Goal: Navigation & Orientation: Find specific page/section

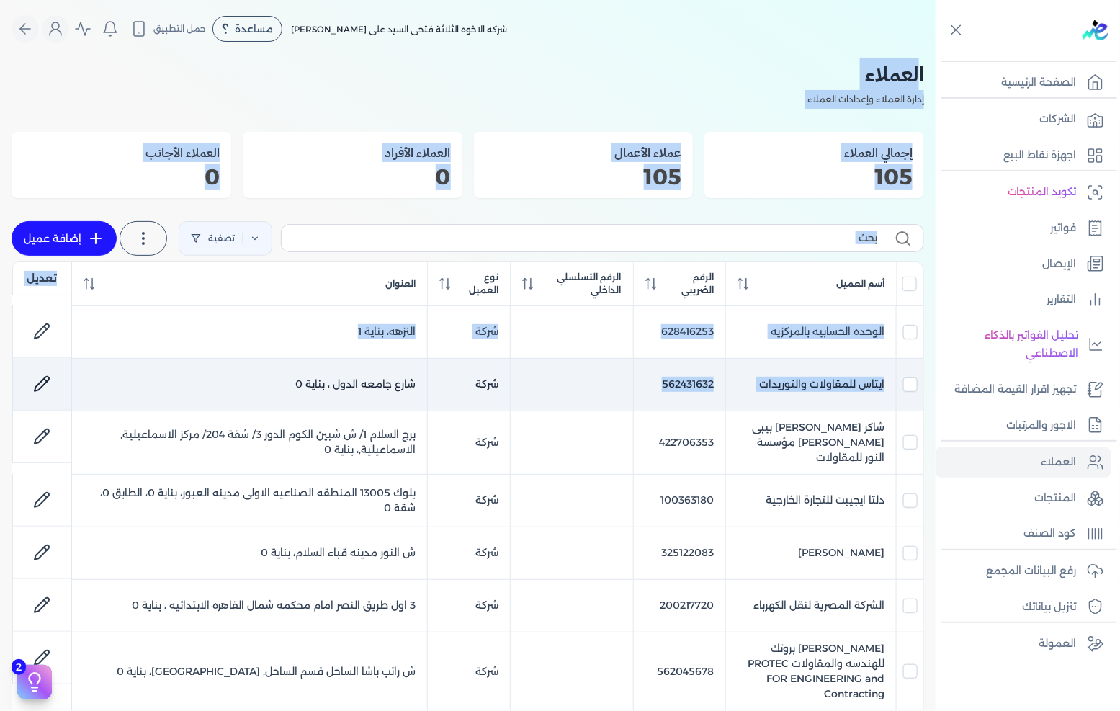
drag, startPoint x: 918, startPoint y: 65, endPoint x: 609, endPoint y: 368, distance: 433.1
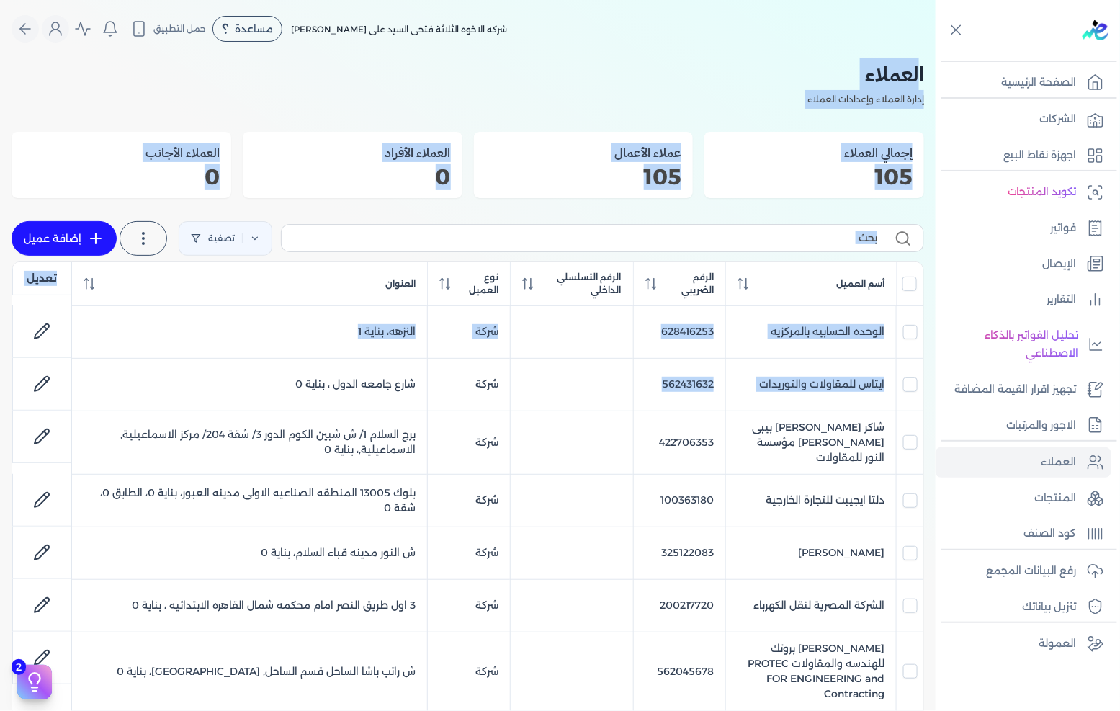
click at [916, 72] on h2 "العملاء" at bounding box center [468, 74] width 913 height 32
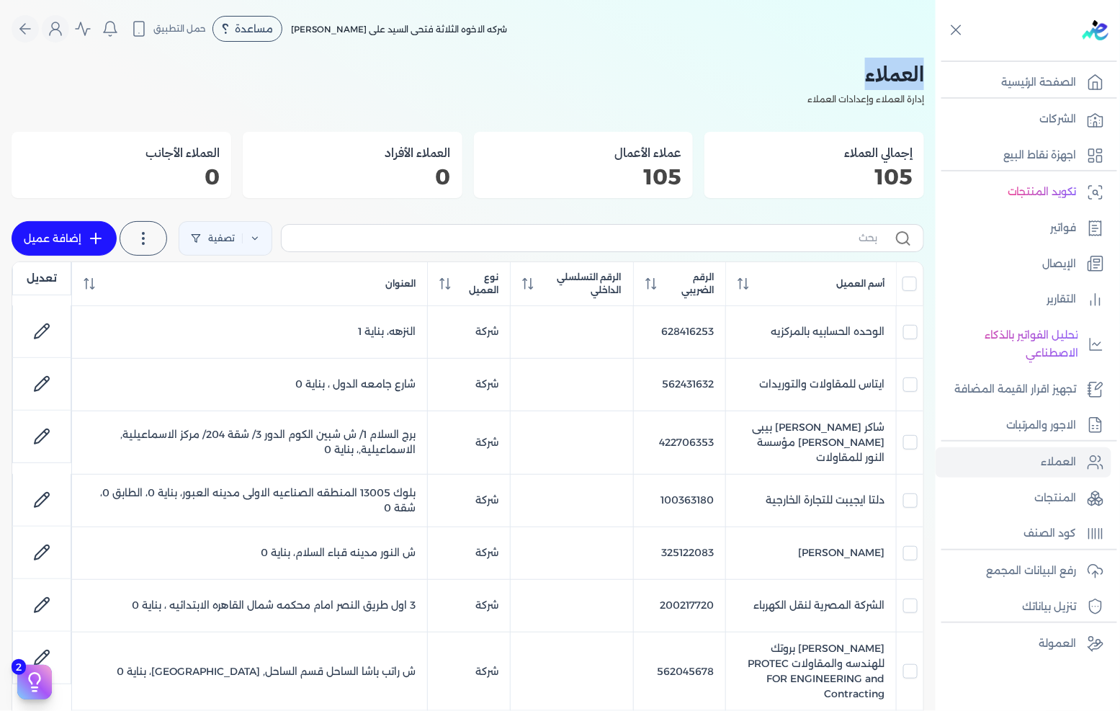
click at [916, 72] on h2 "العملاء" at bounding box center [468, 74] width 913 height 32
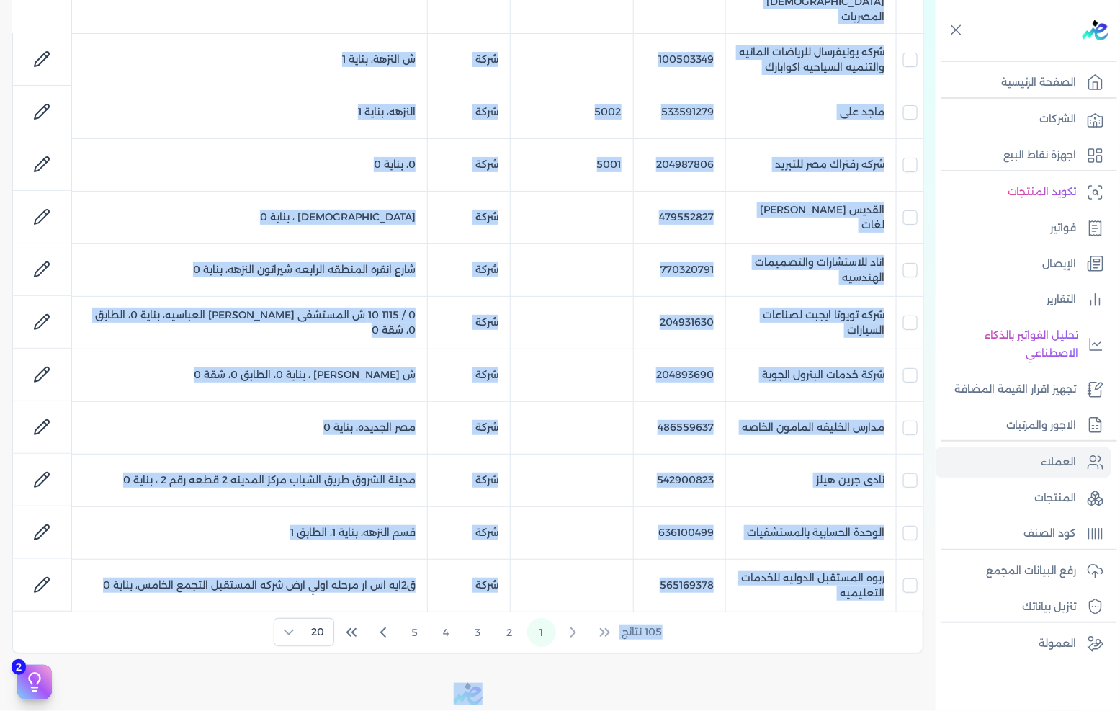
scroll to position [933, 0]
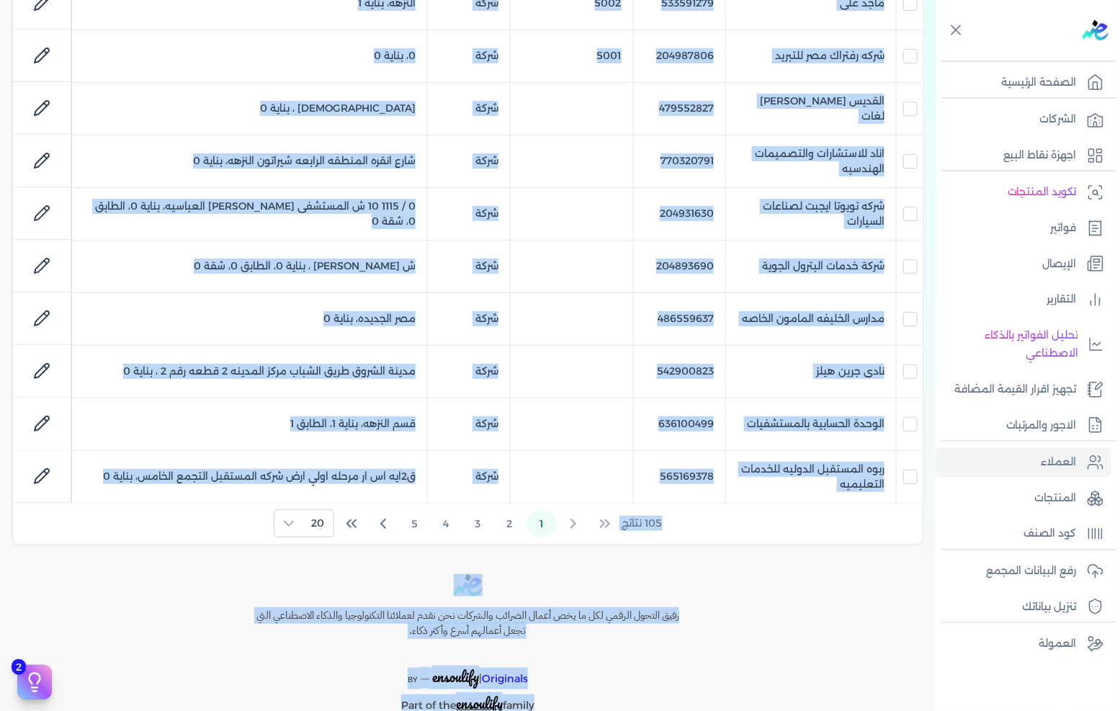
drag, startPoint x: 916, startPoint y: 72, endPoint x: 256, endPoint y: 731, distance: 932.8
click at [256, 710] on html "برجاء مراجعة صحة رقم التسجيل الضريبي : 288849477 من هنا Dismiss ✕ ✕ استهلكت 100…" at bounding box center [560, 355] width 1120 height 711
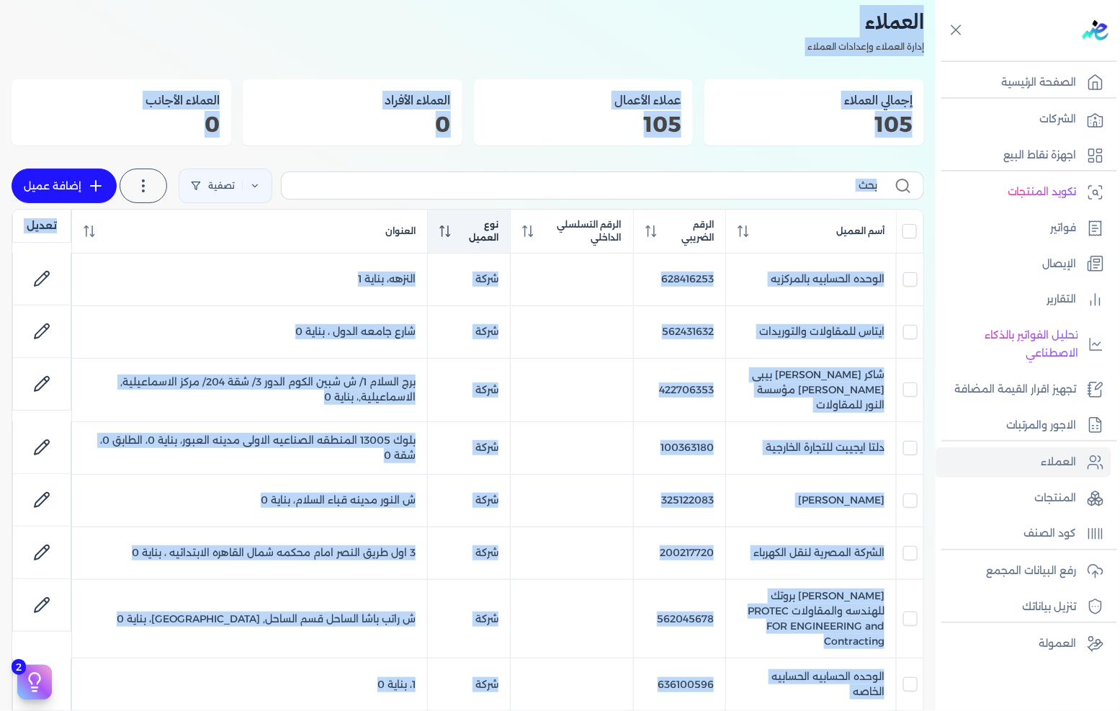
scroll to position [0, 0]
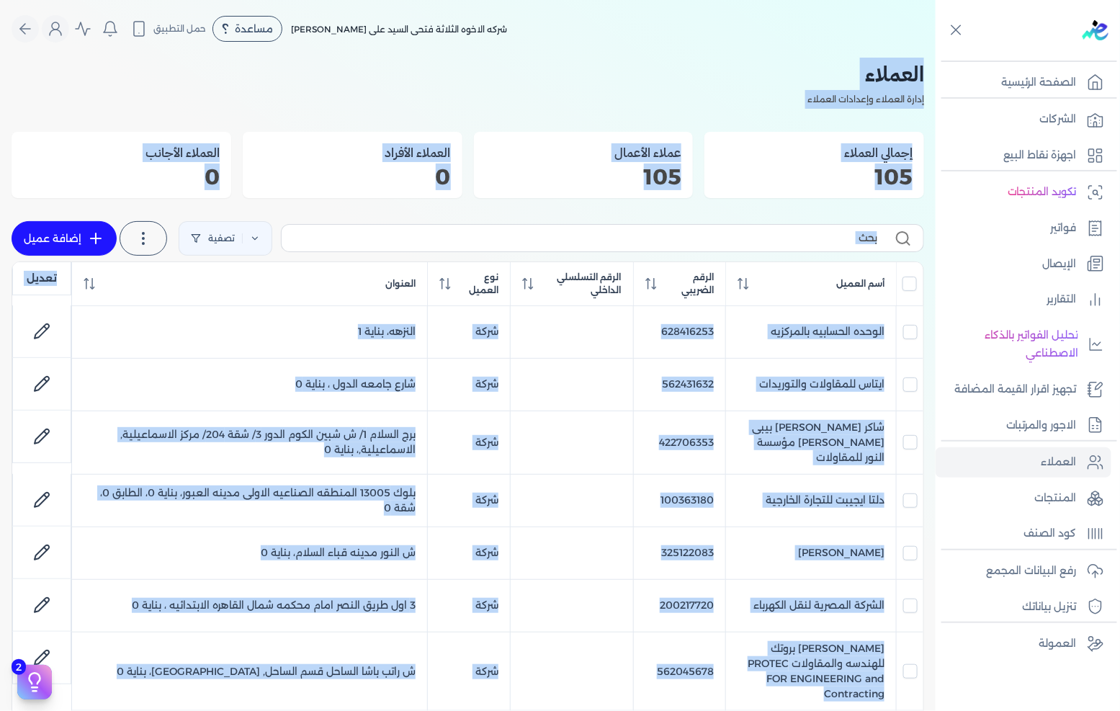
click at [708, 85] on h2 "العملاء" at bounding box center [468, 74] width 913 height 32
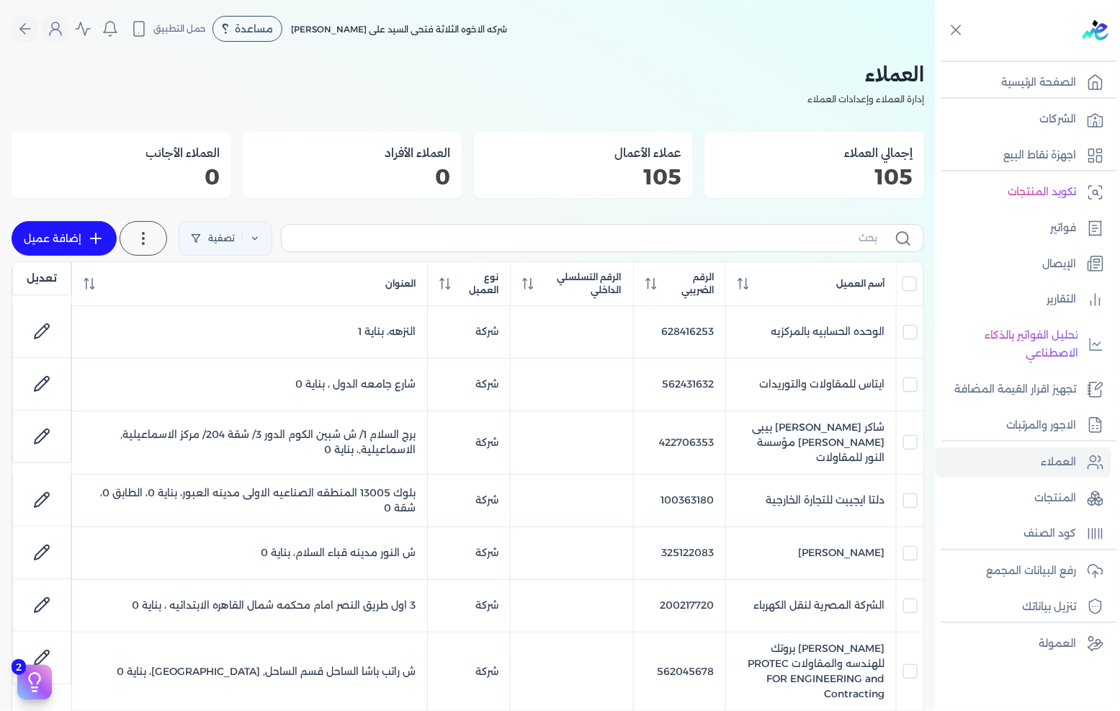
click at [916, 72] on h2 "العملاء" at bounding box center [468, 74] width 913 height 32
drag, startPoint x: 916, startPoint y: 72, endPoint x: 635, endPoint y: 81, distance: 281.2
click at [635, 81] on h2 "العملاء" at bounding box center [468, 74] width 913 height 32
click at [643, 84] on h2 "العملاء" at bounding box center [468, 74] width 913 height 32
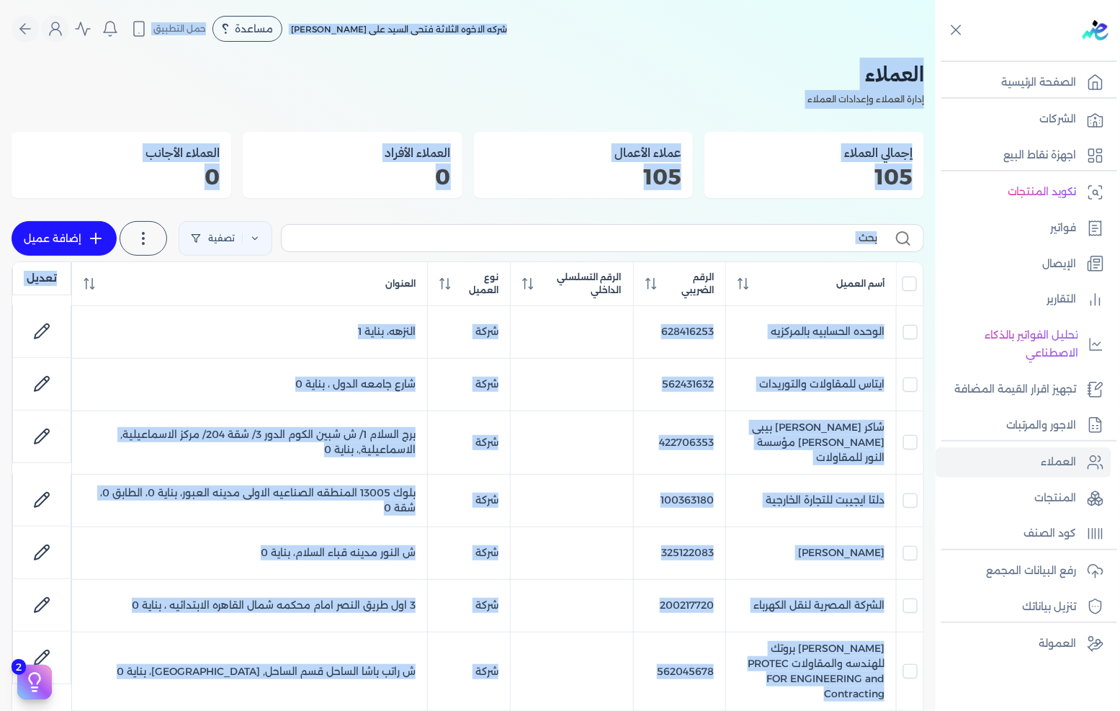
drag, startPoint x: 672, startPoint y: 642, endPoint x: 692, endPoint y: 0, distance: 642.3
click at [692, 4] on div "Toggle Navigation الاسعار العمولات مساعدة خدمة العملاء دليل المستخدم تسجيل الدخ…" at bounding box center [468, 355] width 936 height 711
click at [687, 10] on nav "Toggle Navigation الاسعار العمولات مساعدة خدمة العملاء دليل المستخدم تسجيل الدخ…" at bounding box center [468, 29] width 936 height 58
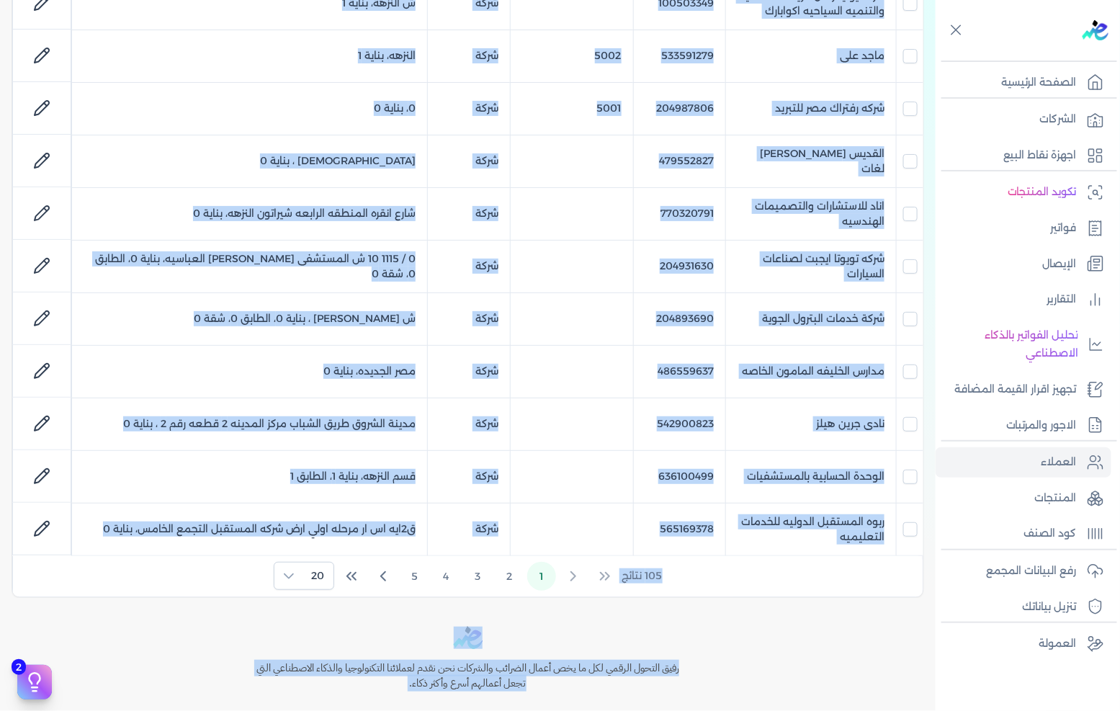
scroll to position [933, 0]
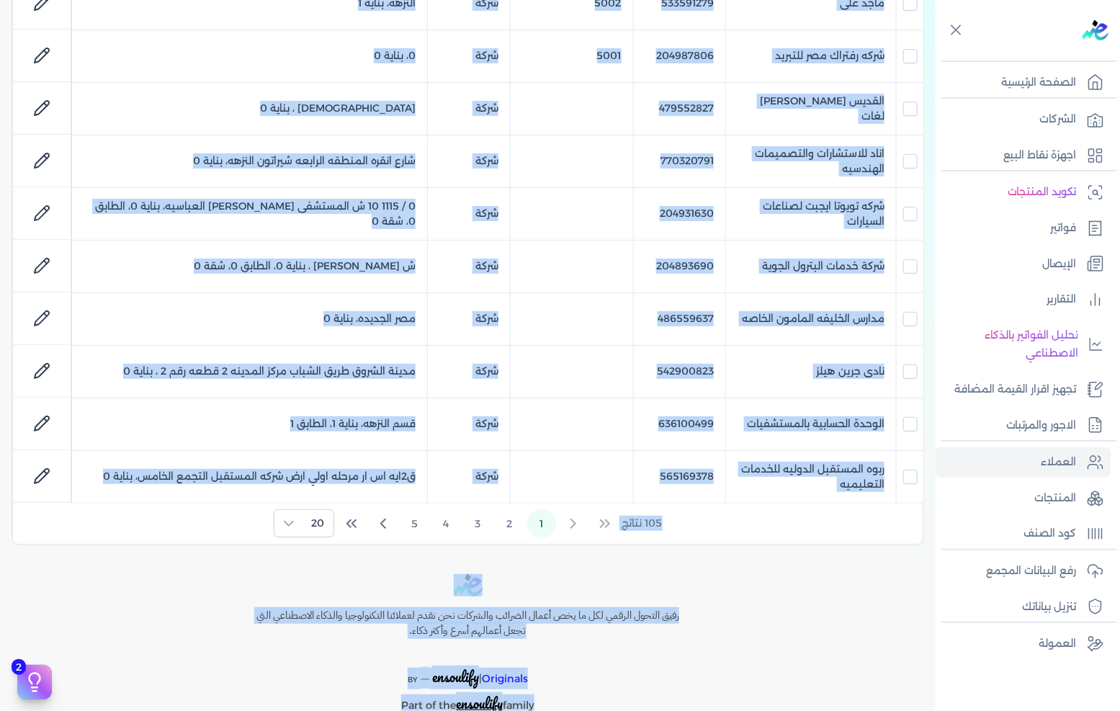
drag, startPoint x: 687, startPoint y: 10, endPoint x: 650, endPoint y: 697, distance: 688.4
click at [650, 697] on div "Toggle Navigation الاسعار العمولات مساعدة خدمة العملاء دليل المستخدم تسجيل الدخ…" at bounding box center [468, 355] width 936 height 711
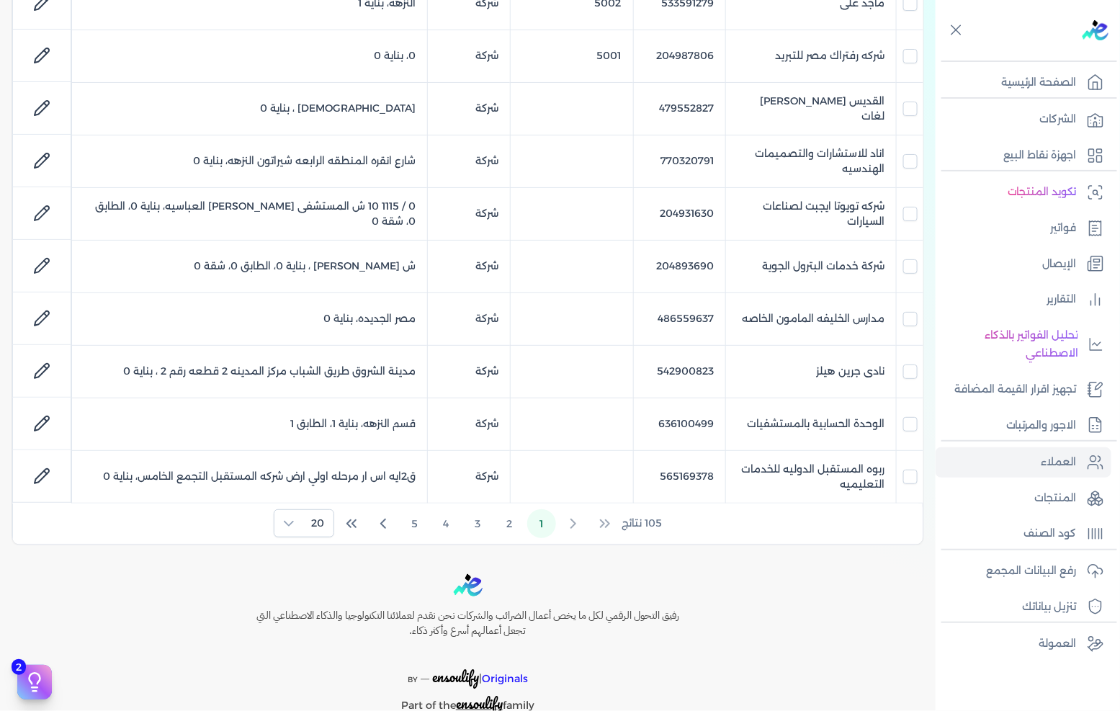
click at [754, 702] on div "Toggle Navigation الاسعار العمولات مساعدة خدمة العملاء دليل المستخدم تسجيل الدخ…" at bounding box center [468, 355] width 936 height 711
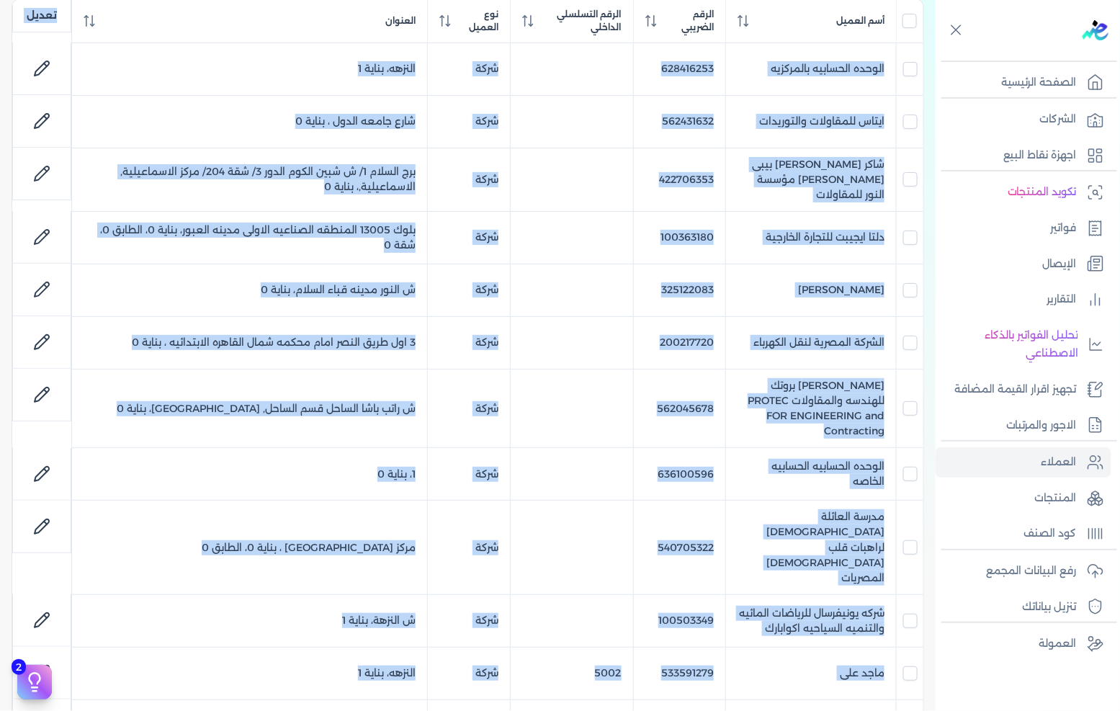
scroll to position [0, 0]
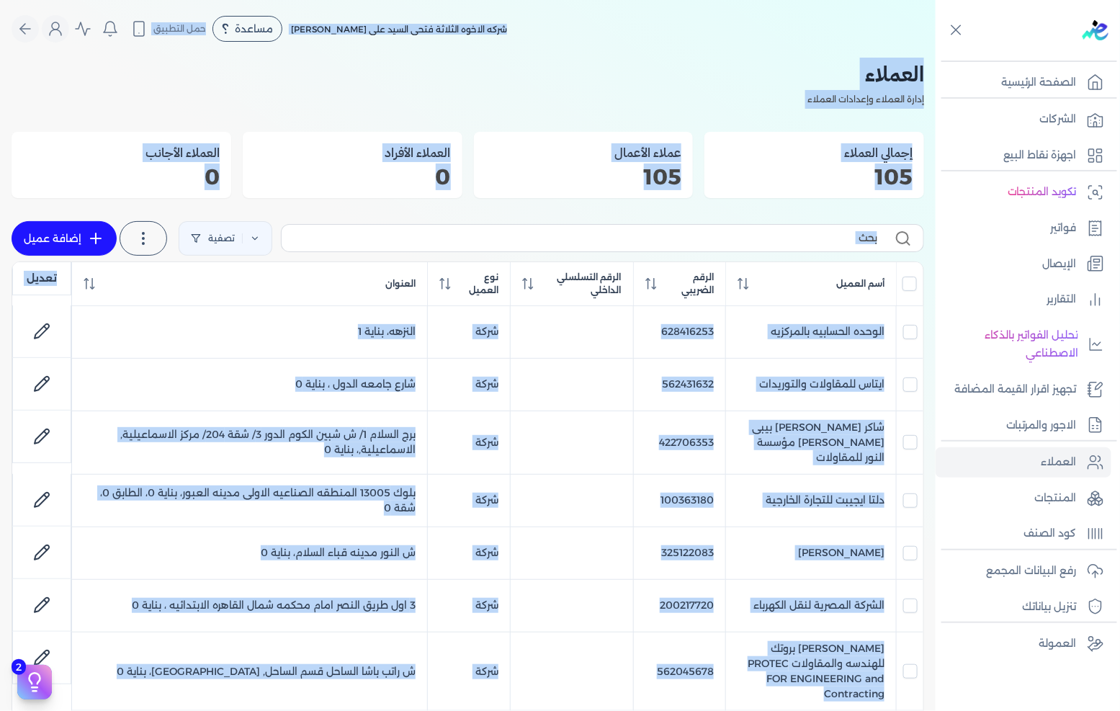
drag, startPoint x: 754, startPoint y: 700, endPoint x: 541, endPoint y: 12, distance: 719.7
click at [534, 5] on div "Toggle Navigation الاسعار العمولات مساعدة خدمة العملاء دليل المستخدم تسجيل الدخ…" at bounding box center [468, 355] width 936 height 711
click at [555, 16] on div "شركه الاخوه الثلاثة فتحى السيد على [PERSON_NAME] مساعدة خدمة العملاء دليل المست…" at bounding box center [474, 28] width 924 height 27
